Goal: Transaction & Acquisition: Purchase product/service

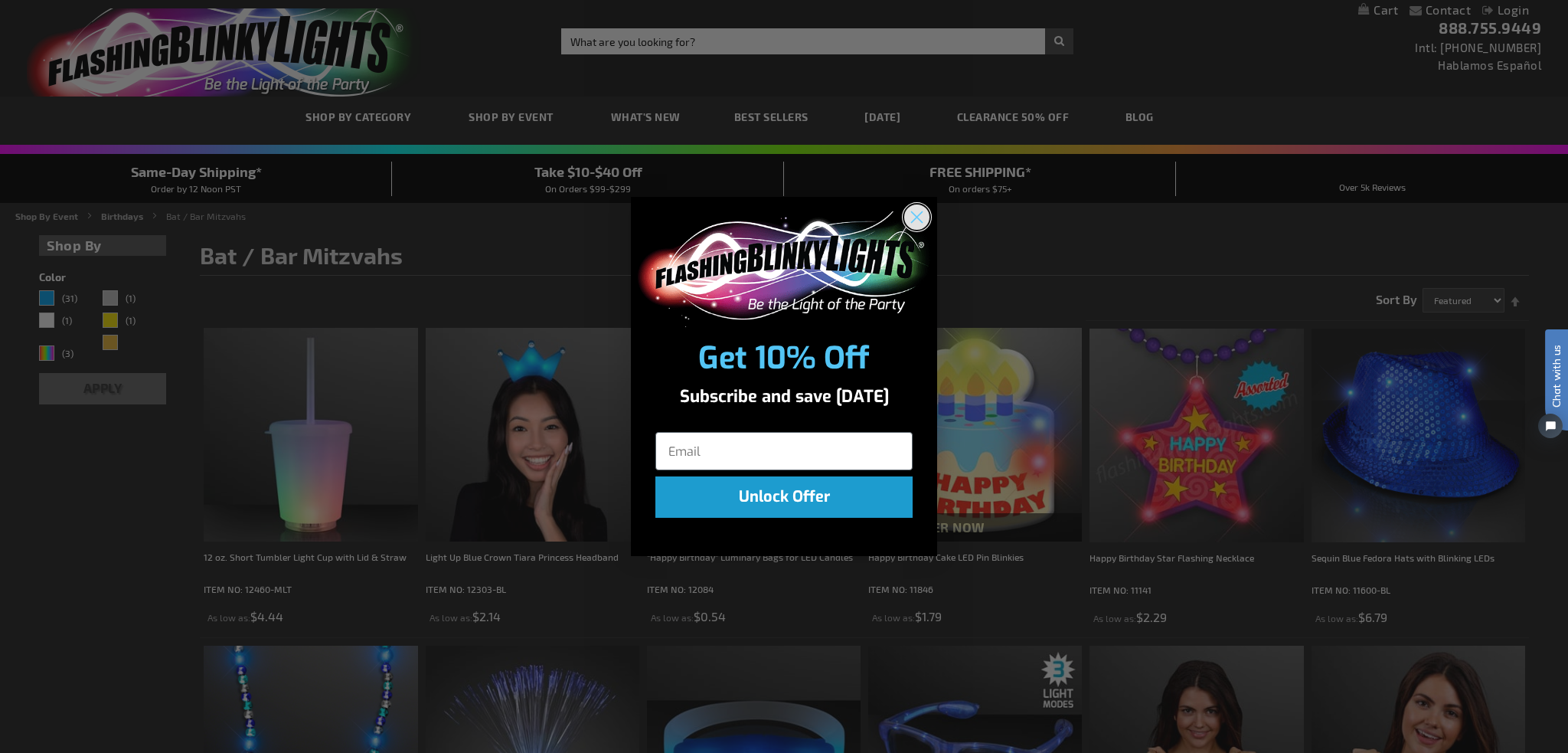
click at [913, 212] on icon "Close dialog" at bounding box center [917, 217] width 10 height 10
